Goal: Task Accomplishment & Management: Use online tool/utility

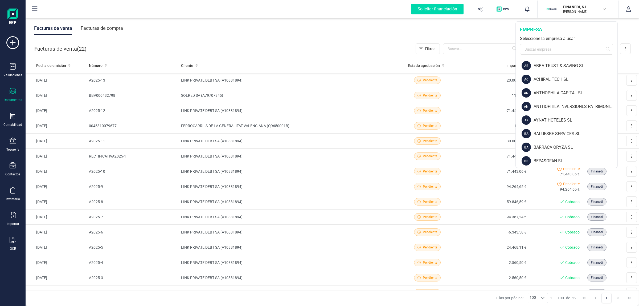
click at [589, 45] on input "text" at bounding box center [566, 49] width 93 height 11
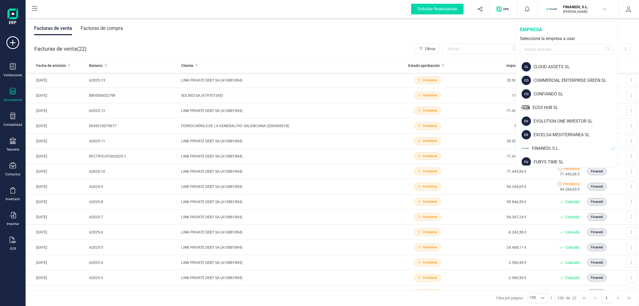
scroll to position [167, 0]
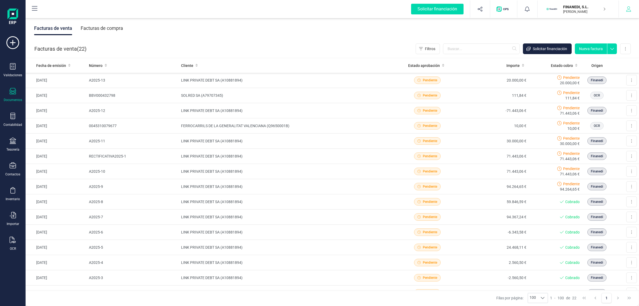
click at [627, 8] on icon "button" at bounding box center [628, 8] width 5 height 5
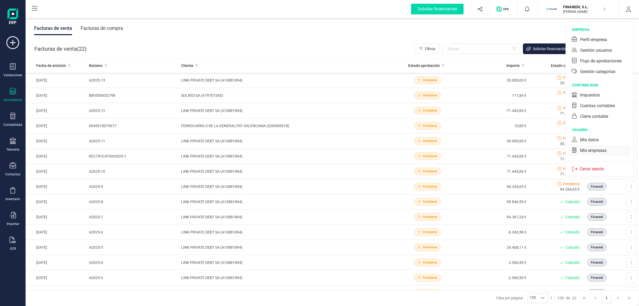
click at [591, 147] on div "Mis empresas" at bounding box center [599, 150] width 61 height 11
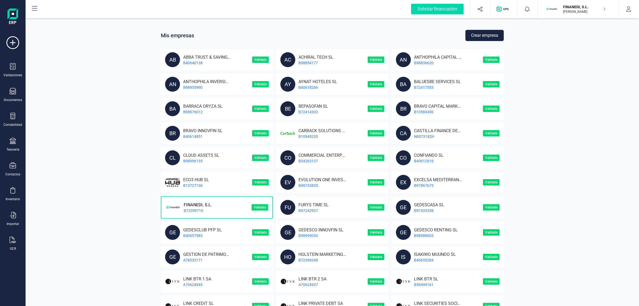
click at [555, 148] on div "Mis empresas Crear empresa AB ABBA TRUST & SAVING SL B40640138 Validada AC ACHI…" at bounding box center [333, 271] width 614 height 483
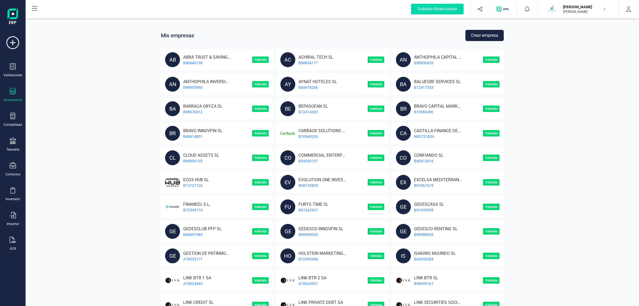
click at [15, 96] on div "Documentos" at bounding box center [12, 95] width 21 height 14
click at [52, 97] on span "Facturas recurrentes" at bounding box center [67, 99] width 50 height 6
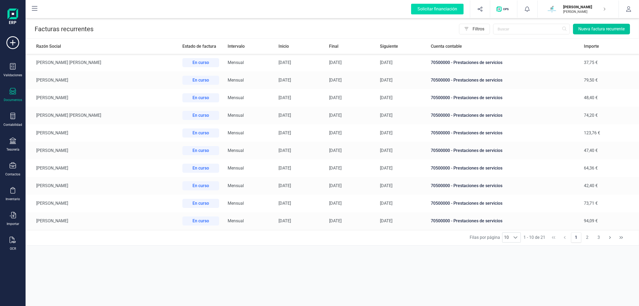
click at [603, 28] on button "Nueva factura recurrente" at bounding box center [601, 29] width 57 height 11
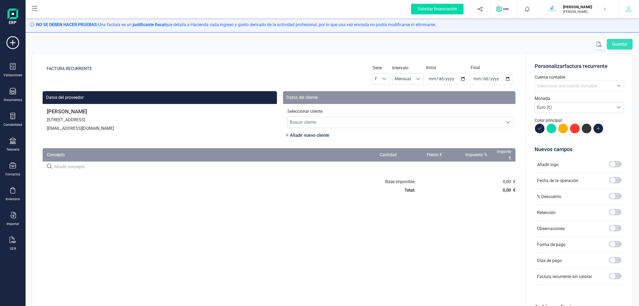
click at [628, 6] on icon "button" at bounding box center [628, 8] width 5 height 5
click at [602, 4] on p "[PERSON_NAME]" at bounding box center [585, 6] width 43 height 5
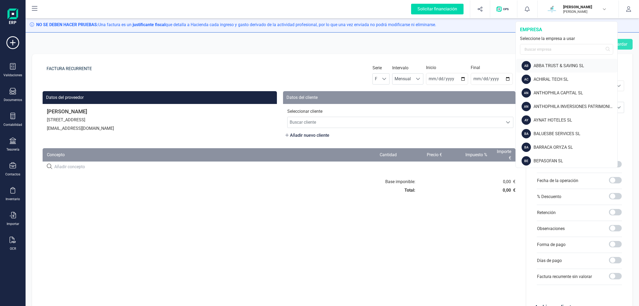
drag, startPoint x: 567, startPoint y: 66, endPoint x: 576, endPoint y: 59, distance: 11.5
click at [568, 65] on div "ABBA TRUST & SAVING SL" at bounding box center [576, 66] width 84 height 6
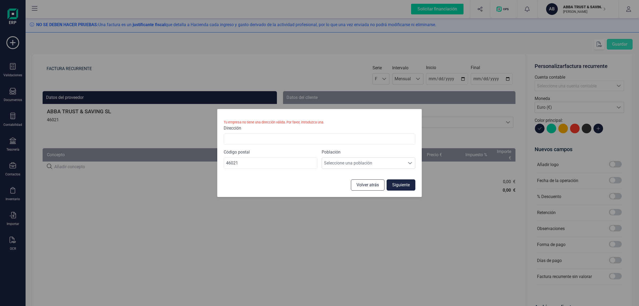
click at [360, 187] on button "Volver atrás" at bounding box center [368, 184] width 34 height 11
